Goal: Information Seeking & Learning: Learn about a topic

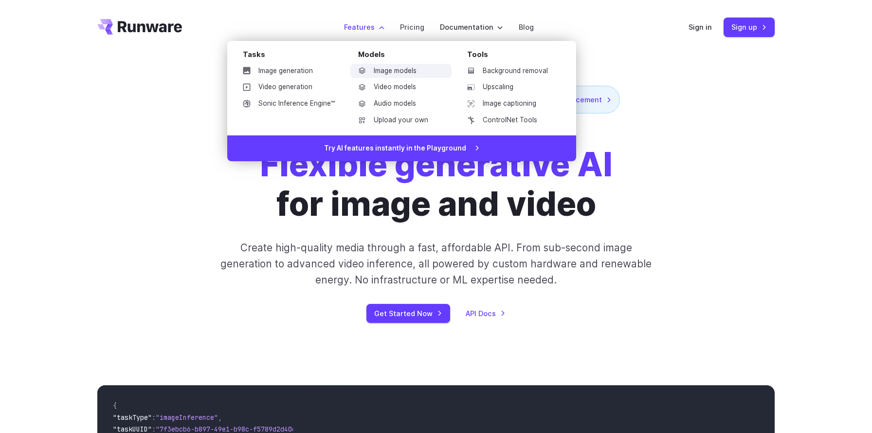
click at [400, 71] on link "Image models" at bounding box center [400, 71] width 101 height 15
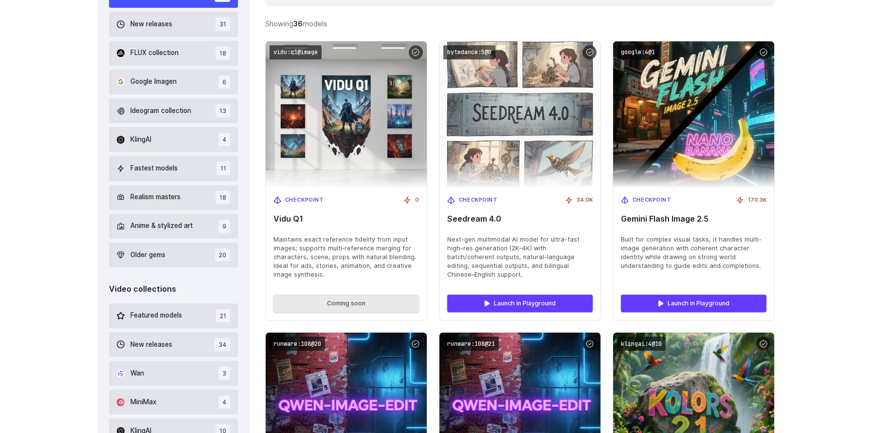
scroll to position [349, 0]
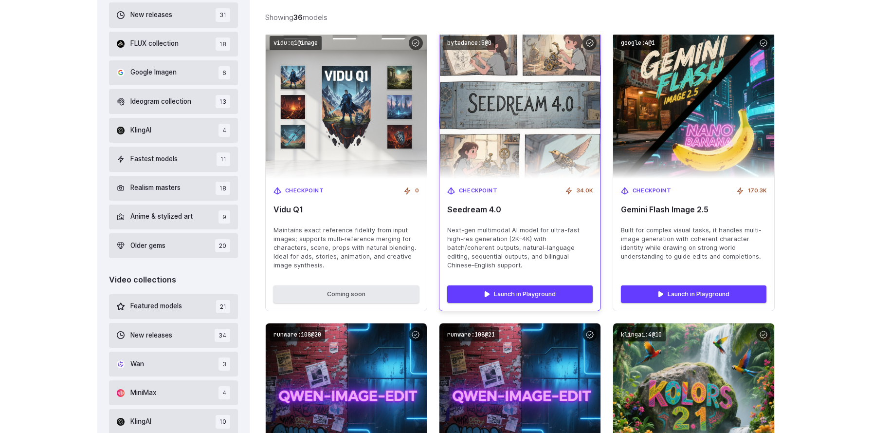
click at [533, 224] on div "Checkpoint 34.0K Seedream 4.0 Next-gen multimodal AI model for ultra-fast high-…" at bounding box center [519, 228] width 161 height 99
drag, startPoint x: 448, startPoint y: 229, endPoint x: 572, endPoint y: 258, distance: 127.4
click at [572, 258] on span "Next-gen multimodal AI model for ultra-fast high-res generation (2K–4K) with ba…" at bounding box center [520, 248] width 146 height 44
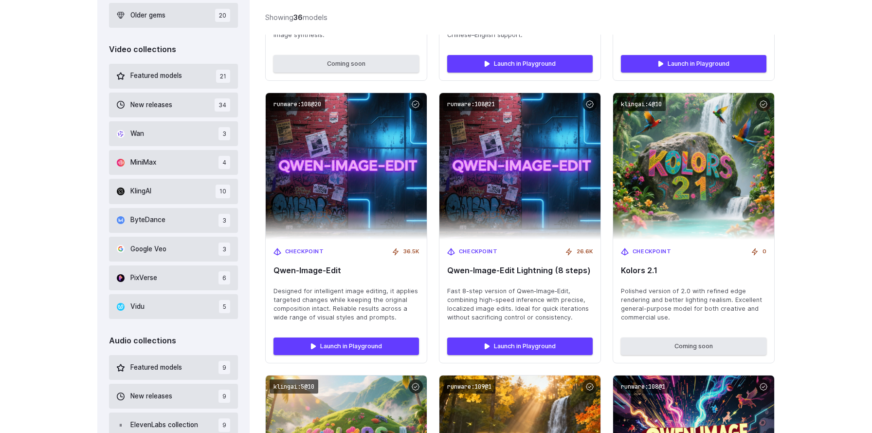
scroll to position [581, 0]
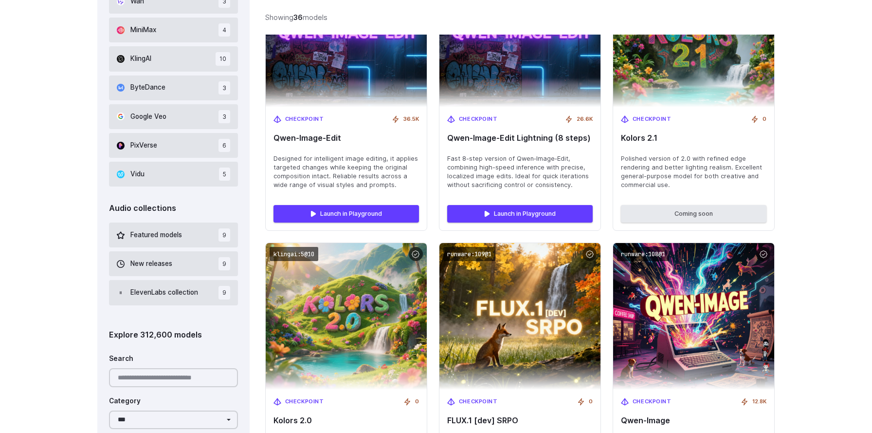
scroll to position [857, 0]
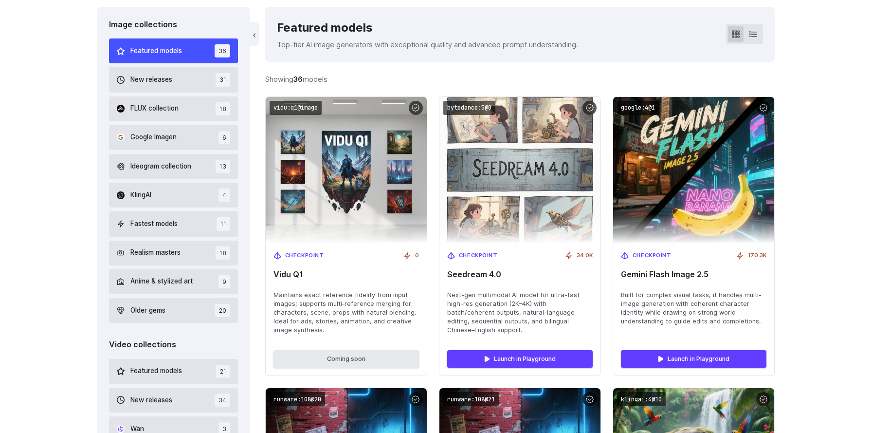
scroll to position [281, 0]
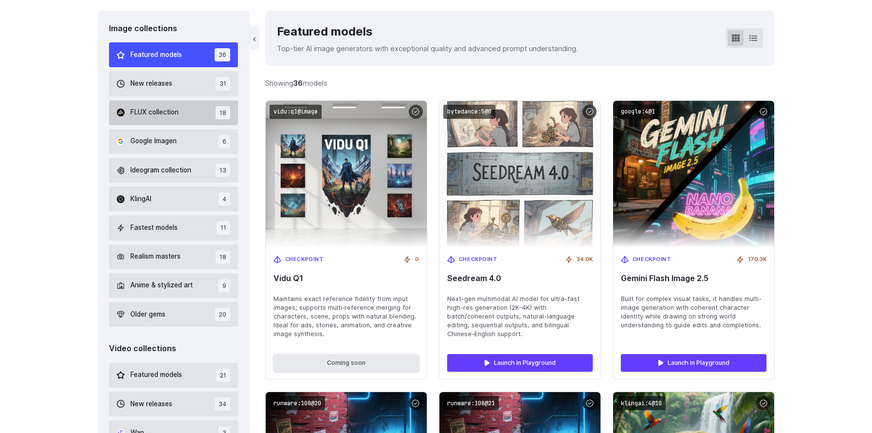
click at [163, 113] on span "FLUX collection" at bounding box center [154, 112] width 48 height 11
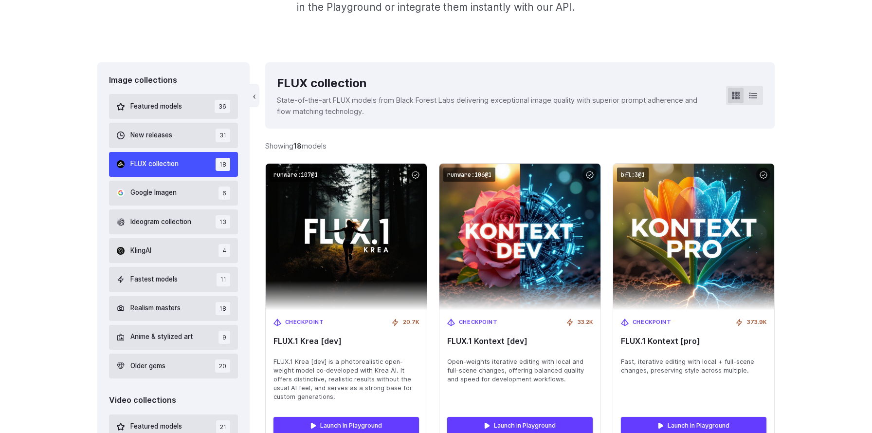
scroll to position [229, 0]
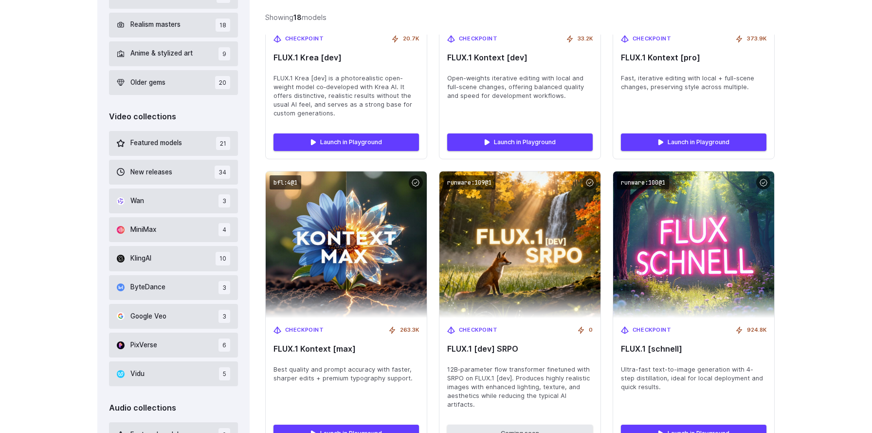
scroll to position [513, 0]
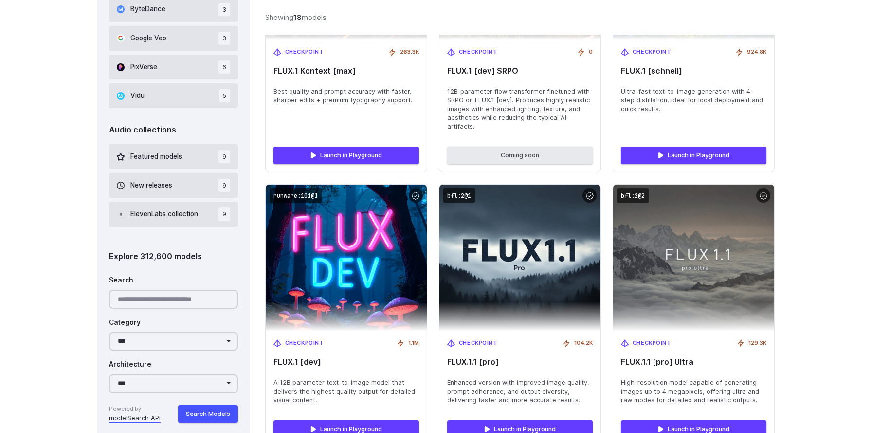
click at [831, 243] on div "Image collections Featured models 36 New releases 31 FLUX collection 18 Google …" at bounding box center [436, 379] width 872 height 1757
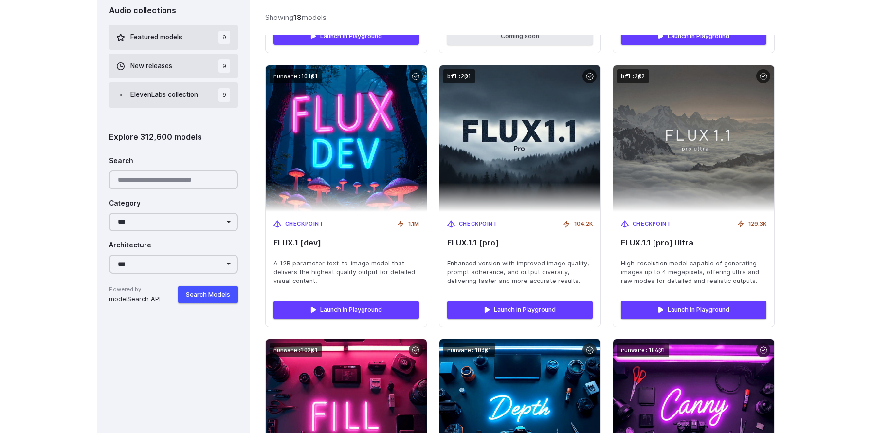
scroll to position [910, 0]
